Goal: Information Seeking & Learning: Learn about a topic

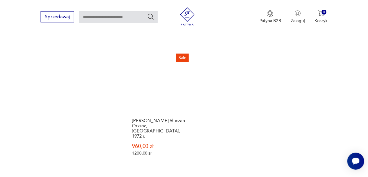
scroll to position [728, 0]
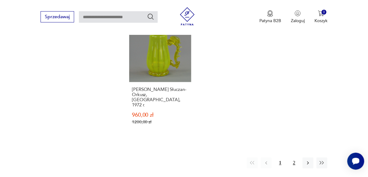
click at [293, 157] on button "2" at bounding box center [293, 162] width 11 height 11
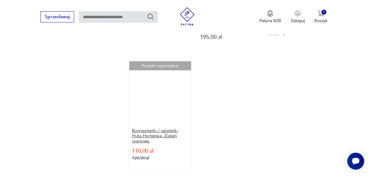
scroll to position [482, 0]
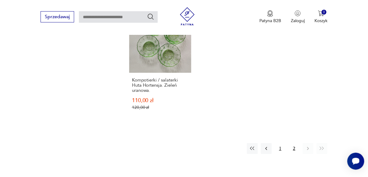
click at [279, 143] on button "1" at bounding box center [280, 148] width 11 height 11
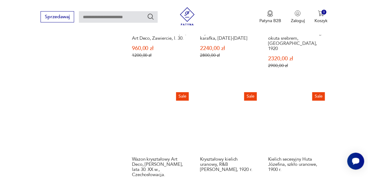
scroll to position [458, 0]
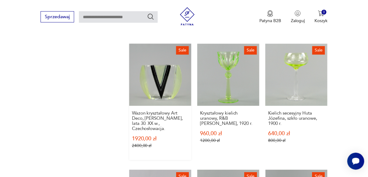
click at [158, 66] on link "Sale Wazon kryształowy Art Deco, [PERSON_NAME], lata 30. XX w., Czechosłowacja.…" at bounding box center [160, 102] width 62 height 116
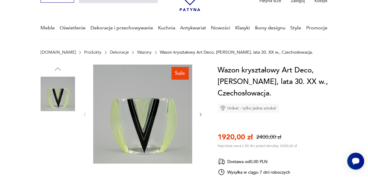
scroll to position [73, 0]
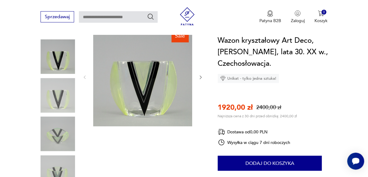
click at [200, 76] on icon "button" at bounding box center [200, 77] width 5 height 5
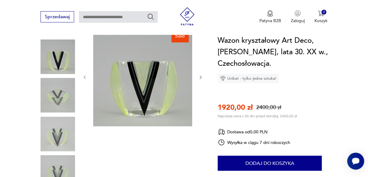
click at [201, 76] on icon "button" at bounding box center [200, 77] width 5 height 5
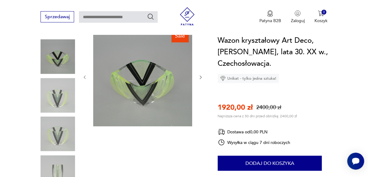
click at [201, 76] on icon "button" at bounding box center [201, 77] width 2 height 3
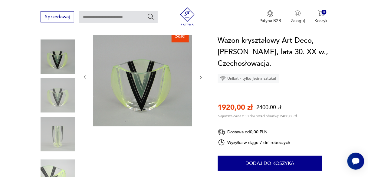
click at [201, 76] on icon "button" at bounding box center [201, 77] width 2 height 3
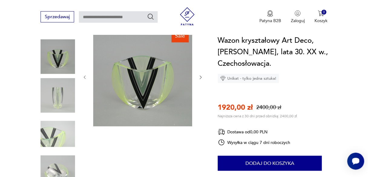
click at [201, 76] on icon "button" at bounding box center [201, 77] width 2 height 3
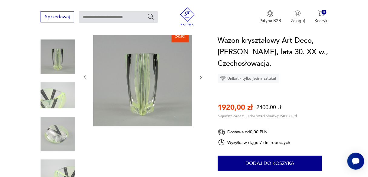
click at [201, 76] on icon "button" at bounding box center [201, 77] width 2 height 3
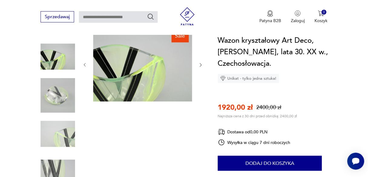
click at [201, 76] on div at bounding box center [142, 64] width 121 height 75
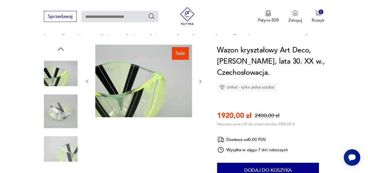
scroll to position [0, 0]
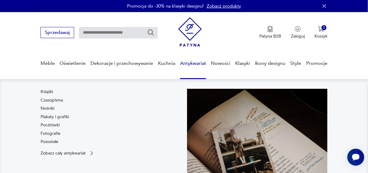
click at [196, 63] on link "Antykwariat" at bounding box center [193, 63] width 26 height 23
click at [59, 117] on link "Plakaty i grafiki" at bounding box center [55, 117] width 28 height 6
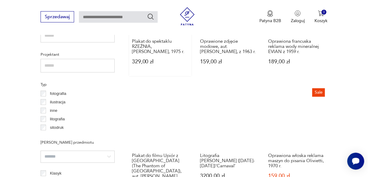
scroll to position [435, 0]
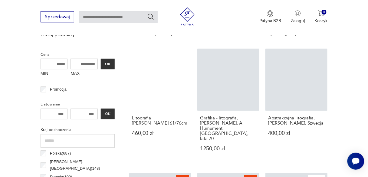
scroll to position [257, 0]
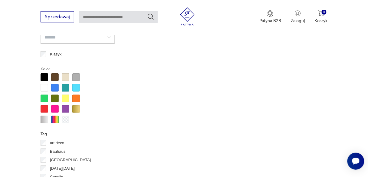
scroll to position [571, 0]
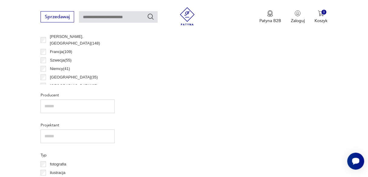
scroll to position [339, 0]
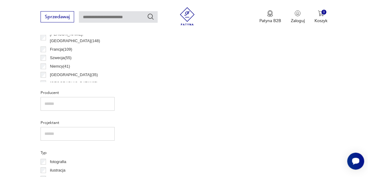
scroll to position [303, 0]
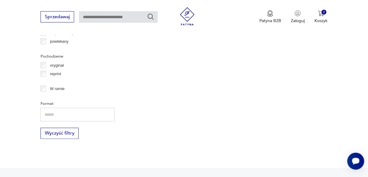
scroll to position [717, 0]
